Goal: Complete application form

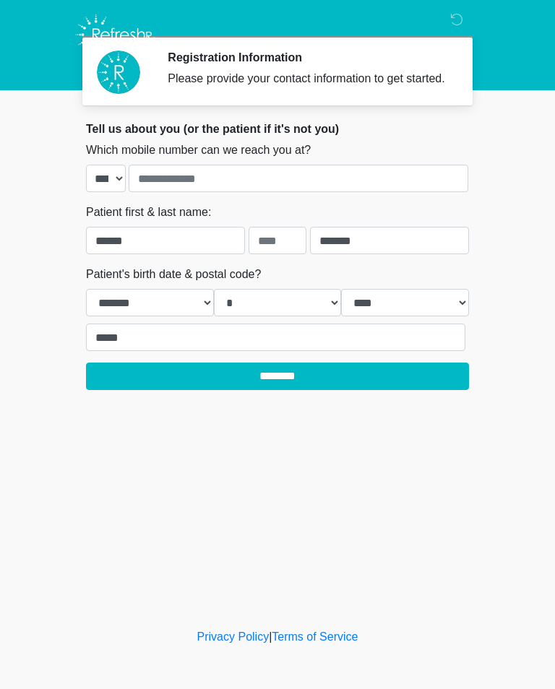
select select "*"
select select "****"
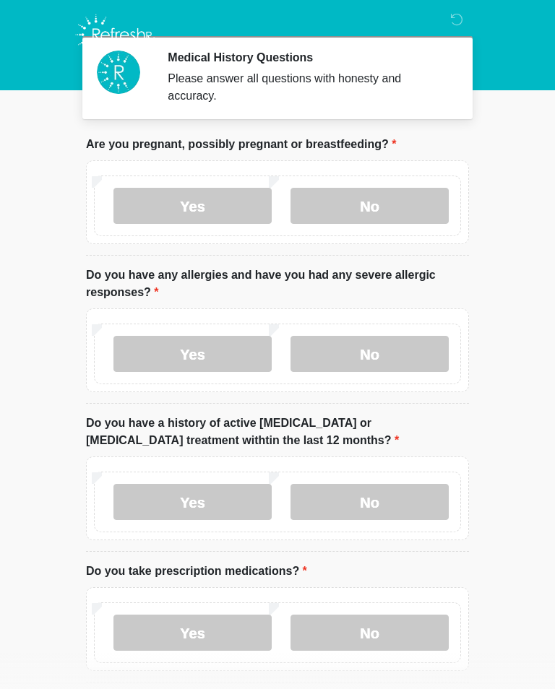
click at [380, 201] on label "No" at bounding box center [370, 206] width 158 height 36
click at [390, 356] on label "No" at bounding box center [370, 354] width 158 height 36
click at [389, 502] on label "No" at bounding box center [370, 502] width 158 height 36
click at [189, 630] on label "Yes" at bounding box center [192, 633] width 158 height 36
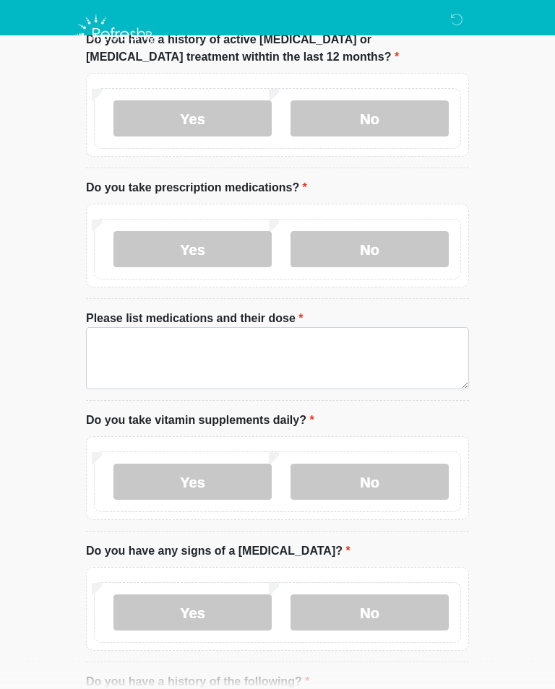
scroll to position [384, 0]
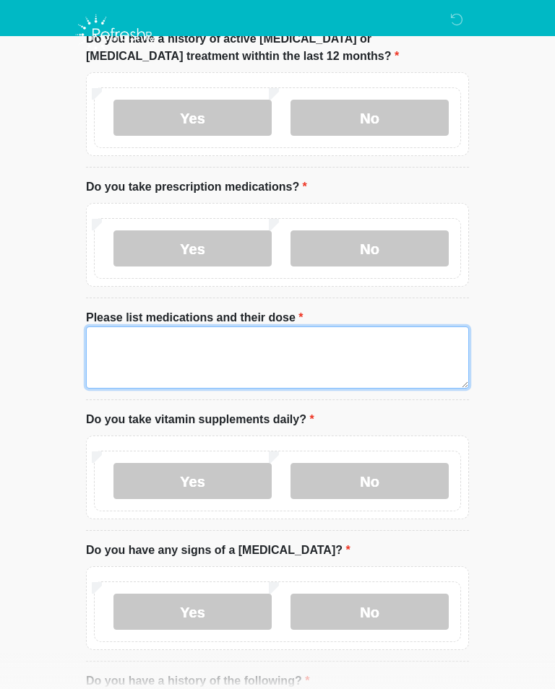
click at [86, 341] on textarea "Please list medications and their dose" at bounding box center [277, 358] width 383 height 62
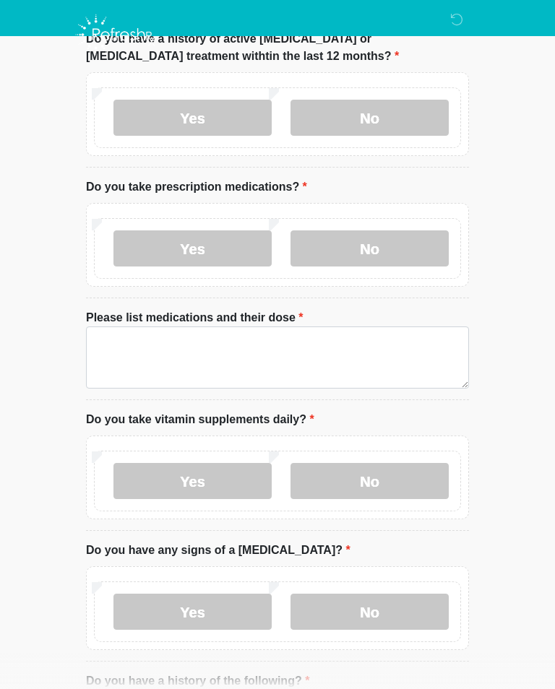
click at [378, 248] on label "No" at bounding box center [370, 249] width 158 height 36
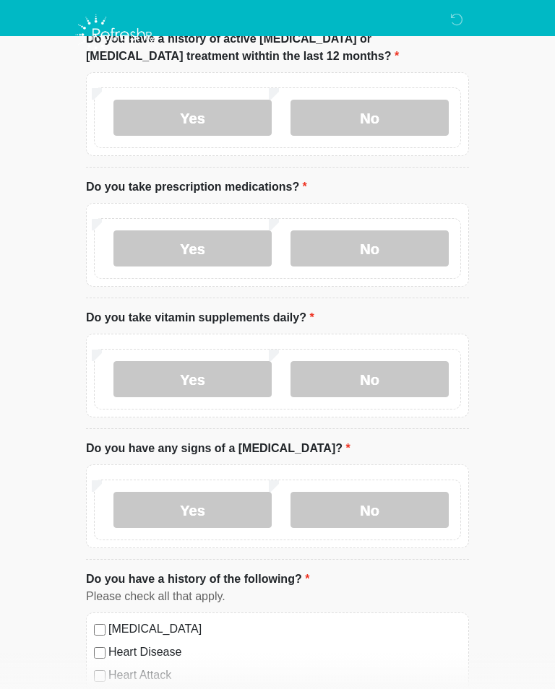
click at [194, 384] on label "Yes" at bounding box center [192, 379] width 158 height 36
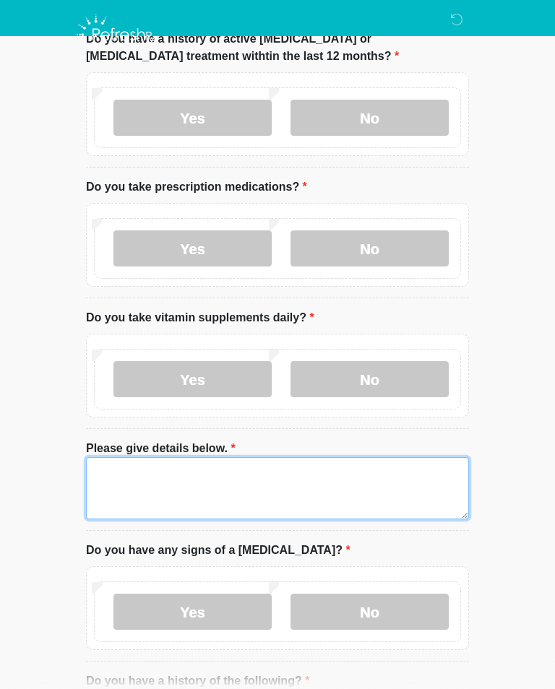
click at [101, 465] on textarea "Please give details below." at bounding box center [277, 488] width 383 height 62
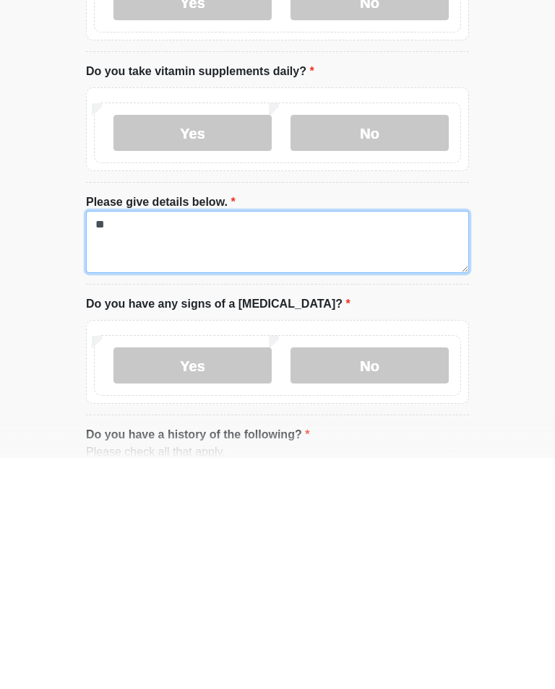
type textarea "*"
type textarea "**********"
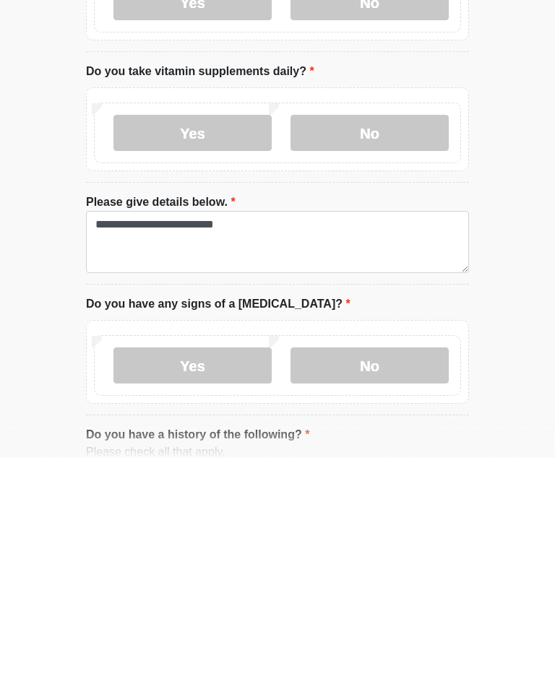
click at [363, 579] on label "No" at bounding box center [370, 597] width 158 height 36
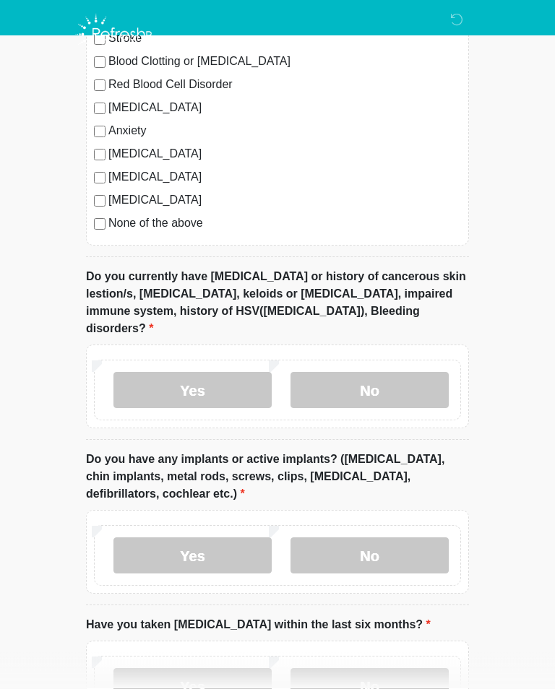
scroll to position [1147, 0]
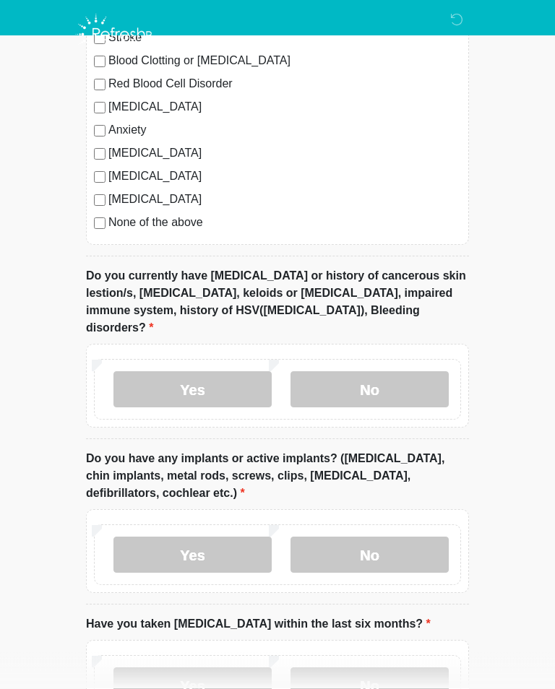
click at [380, 372] on label "No" at bounding box center [370, 390] width 158 height 36
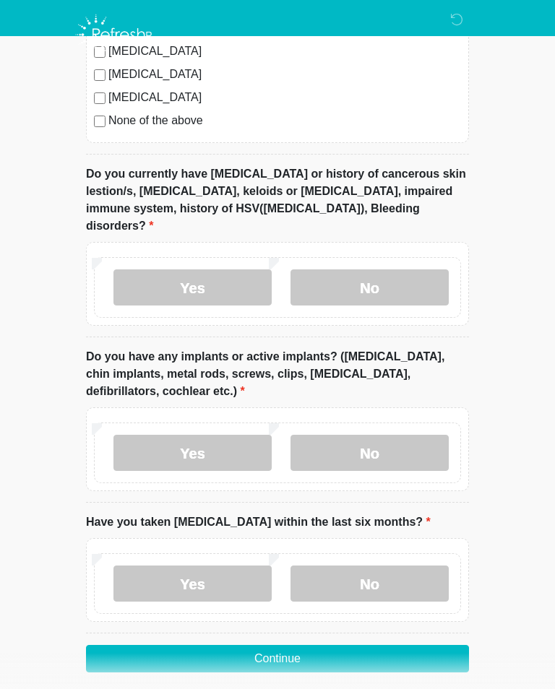
scroll to position [1268, 0]
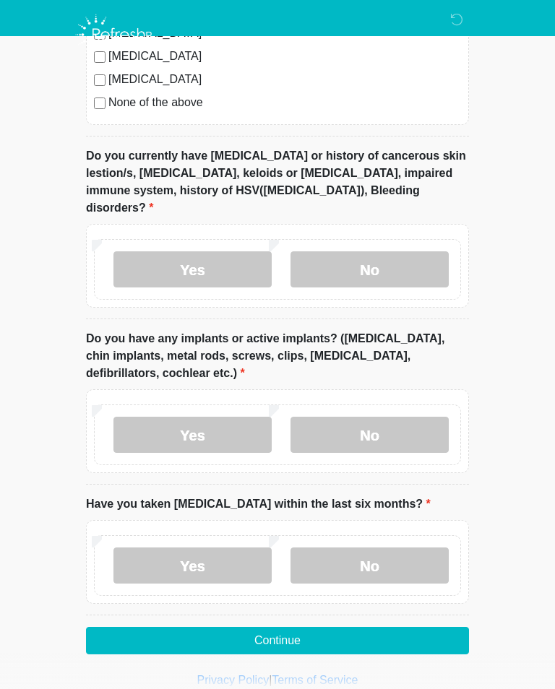
click at [191, 417] on label "Yes" at bounding box center [192, 435] width 158 height 36
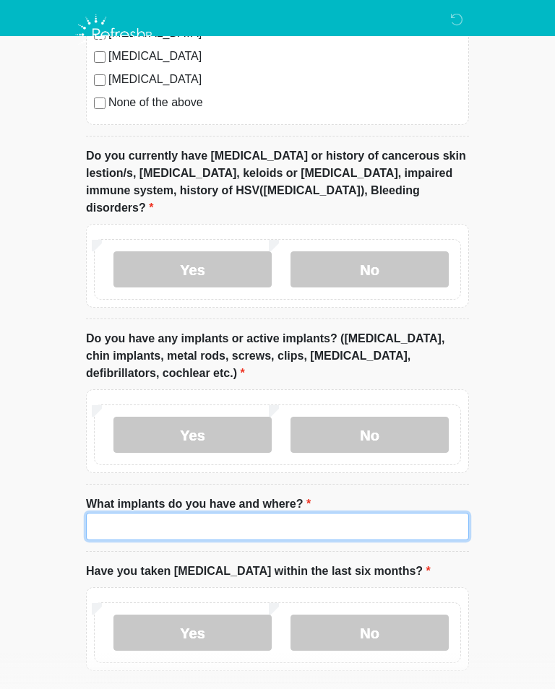
click at [89, 518] on input "What implants do you have and where?" at bounding box center [277, 526] width 383 height 27
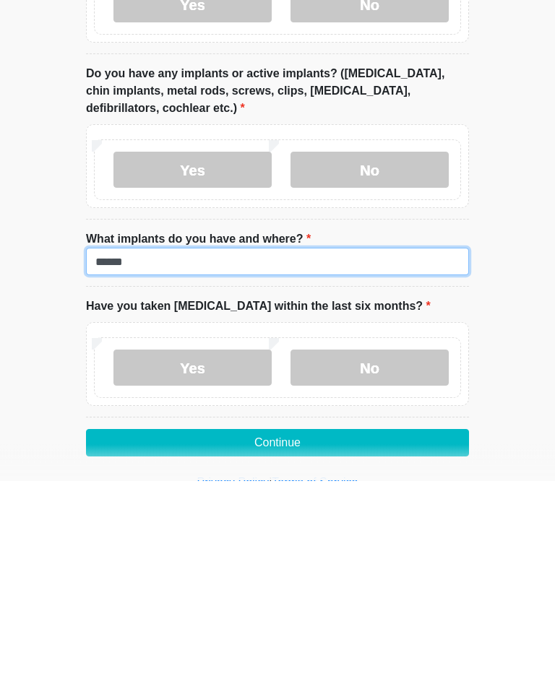
type input "******"
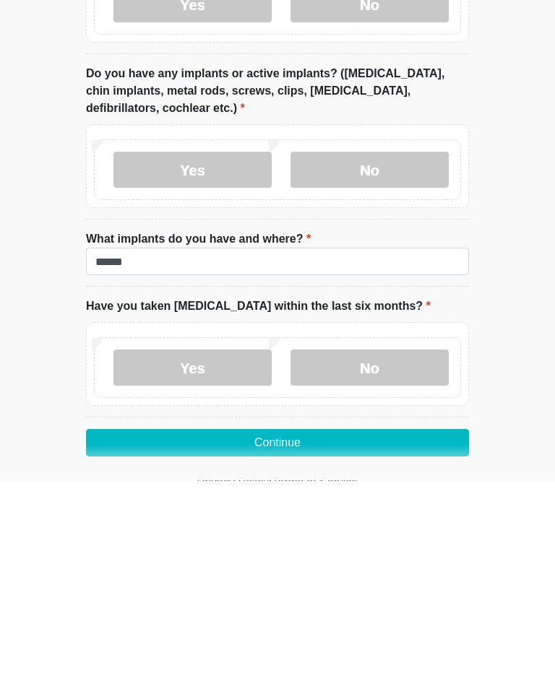
click at [379, 559] on label "No" at bounding box center [370, 577] width 158 height 36
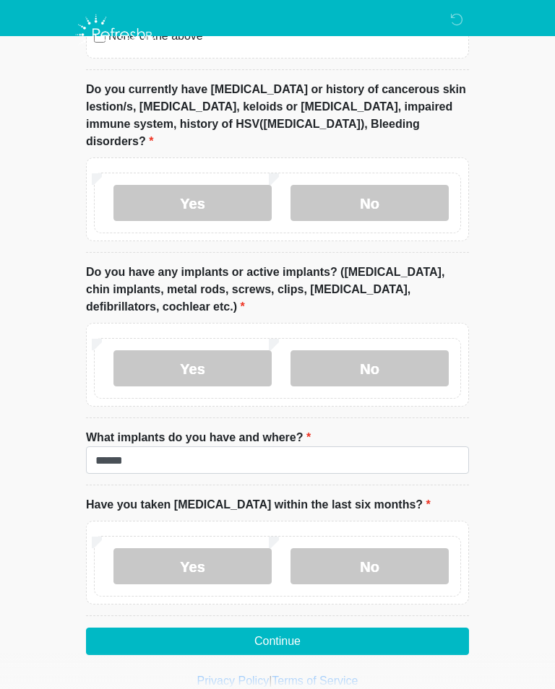
click at [391, 628] on button "Continue" at bounding box center [277, 641] width 383 height 27
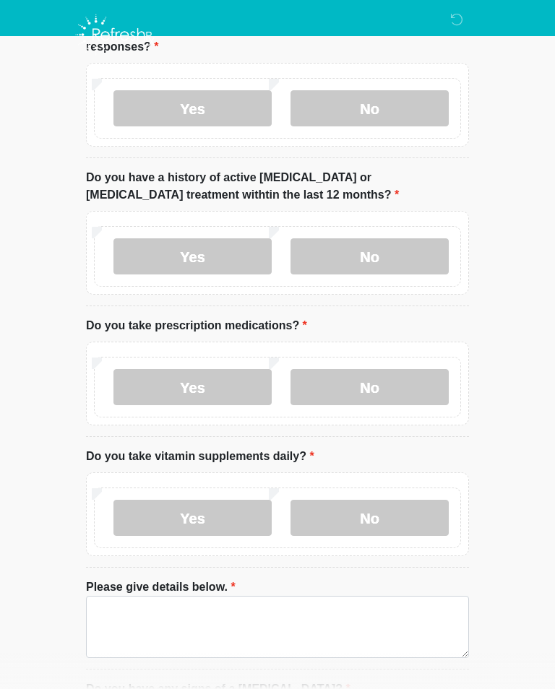
scroll to position [0, 0]
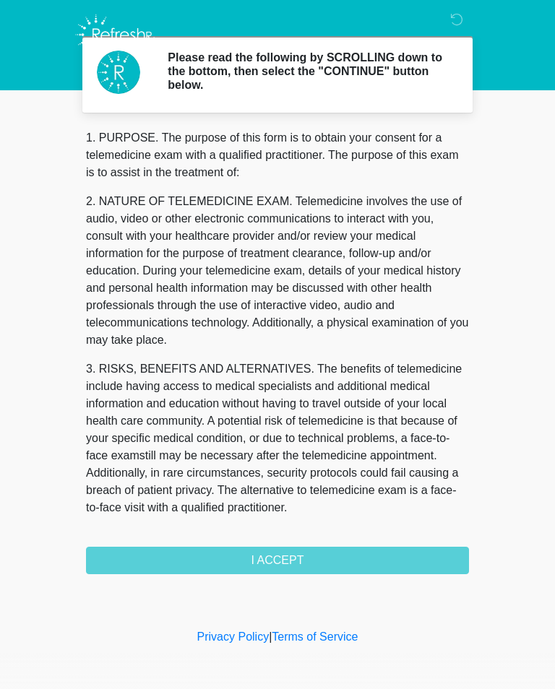
click at [398, 556] on div "1. PURPOSE. The purpose of this form is to obtain your consent for a telemedici…" at bounding box center [277, 351] width 383 height 445
click at [285, 556] on div "1. PURPOSE. The purpose of this form is to obtain your consent for a telemedici…" at bounding box center [277, 351] width 383 height 445
click at [317, 556] on div "1. PURPOSE. The purpose of this form is to obtain your consent for a telemedici…" at bounding box center [277, 351] width 383 height 445
click at [281, 566] on div "1. PURPOSE. The purpose of this form is to obtain your consent for a telemedici…" at bounding box center [277, 351] width 383 height 445
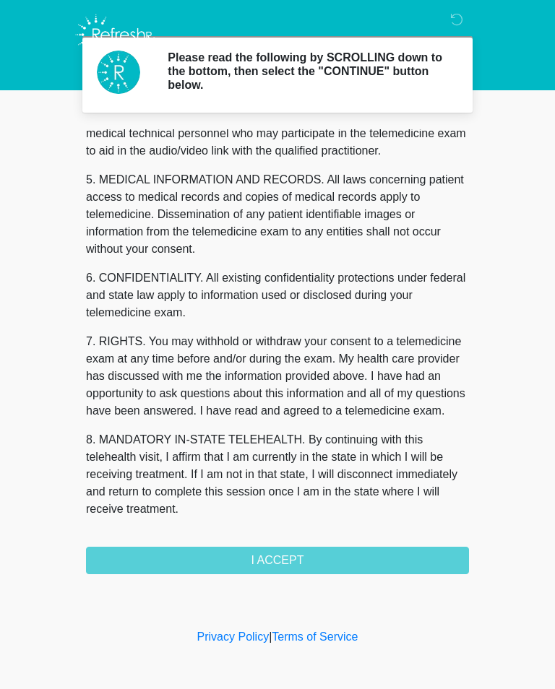
scroll to position [438, 0]
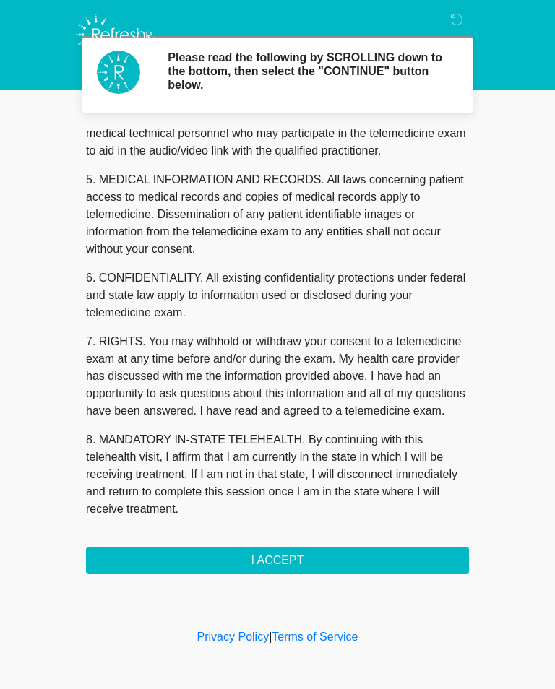
click at [342, 557] on button "I ACCEPT" at bounding box center [277, 560] width 383 height 27
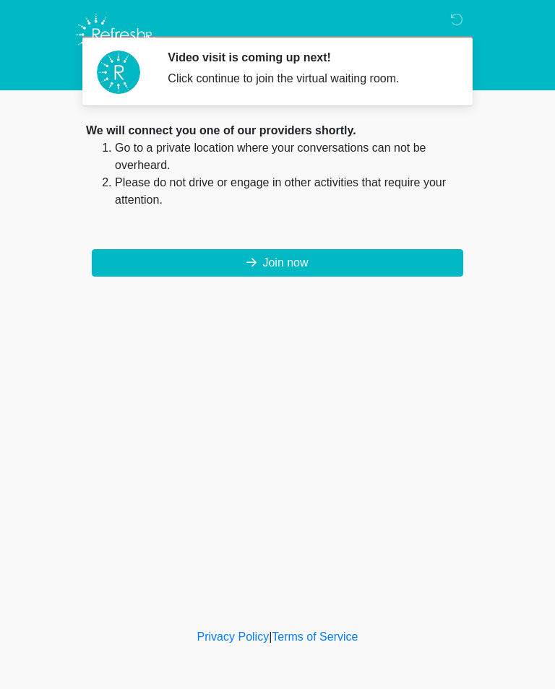
click at [335, 254] on button "Join now" at bounding box center [277, 262] width 371 height 27
